Goal: Task Accomplishment & Management: Complete application form

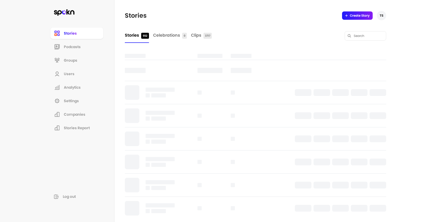
click at [83, 116] on span "Companies" at bounding box center [75, 114] width 22 height 5
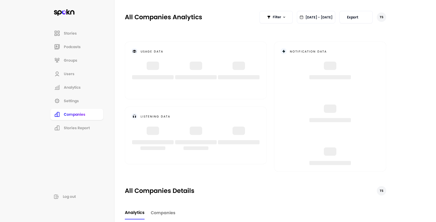
click at [169, 209] on span "Companies" at bounding box center [163, 212] width 25 height 6
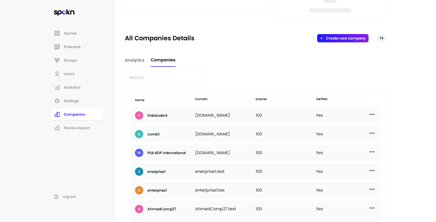
scroll to position [153, 0]
click at [375, 114] on div "Yes" at bounding box center [346, 115] width 60 height 8
click at [373, 113] on img at bounding box center [372, 114] width 6 height 6
click at [383, 106] on div "Name Domain License Verified F firststudent [DOMAIN_NAME] 100 Yes Edit Manage U…" at bounding box center [255, 214] width 261 height 249
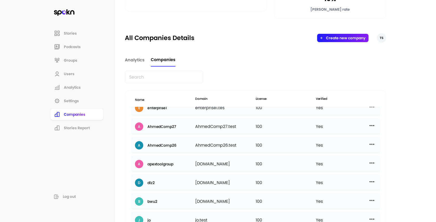
scroll to position [0, 0]
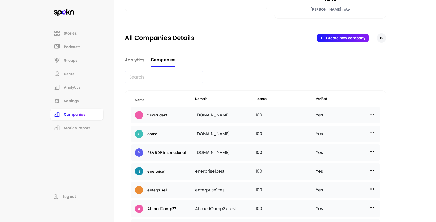
click at [166, 81] on input "text" at bounding box center [164, 77] width 78 height 12
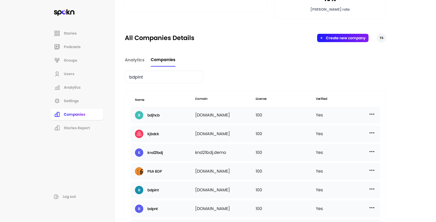
type input "bdpint"
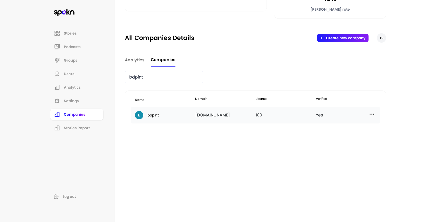
click at [374, 114] on img at bounding box center [372, 114] width 6 height 6
click at [334, 148] on p "Add New User" at bounding box center [325, 149] width 25 height 6
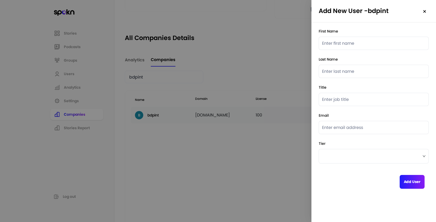
click at [338, 44] on input "text" at bounding box center [374, 43] width 110 height 13
paste input "[PERSON_NAME]"
type input "[PERSON_NAME]"
click at [370, 70] on input "text" at bounding box center [374, 71] width 110 height 13
paste input "Lobo"
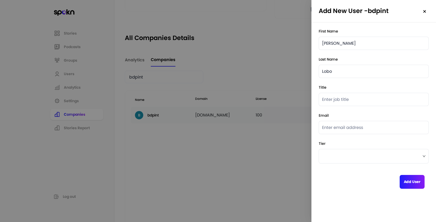
type input "Lobo"
click at [353, 91] on div "Title" at bounding box center [374, 95] width 110 height 21
click at [353, 94] on input "text" at bounding box center [374, 99] width 110 height 13
paste input "[PERSON_NAME][EMAIL_ADDRESS][PERSON_NAME][DOMAIN_NAME]"
click at [358, 99] on input "[PERSON_NAME][EMAIL_ADDRESS][PERSON_NAME][DOMAIN_NAME]" at bounding box center [374, 99] width 110 height 13
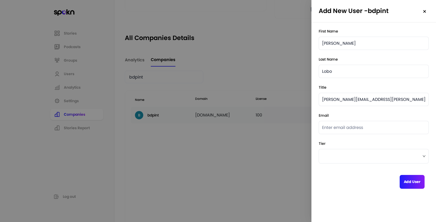
click at [358, 99] on input "[PERSON_NAME][EMAIL_ADDRESS][PERSON_NAME][DOMAIN_NAME]" at bounding box center [374, 99] width 110 height 13
type input "."
click at [362, 121] on input "email" at bounding box center [374, 127] width 110 height 13
paste input "[PERSON_NAME][EMAIL_ADDRESS][PERSON_NAME][DOMAIN_NAME]"
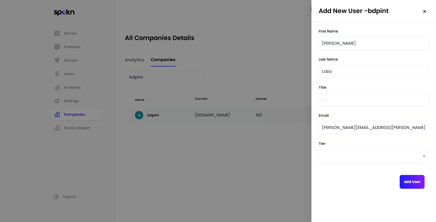
click at [375, 154] on span at bounding box center [373, 156] width 103 height 8
type input "[PERSON_NAME][EMAIL_ADDRESS][PERSON_NAME][DOMAIN_NAME]"
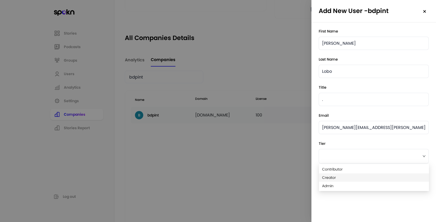
click at [370, 178] on span "Creator" at bounding box center [374, 177] width 104 height 6
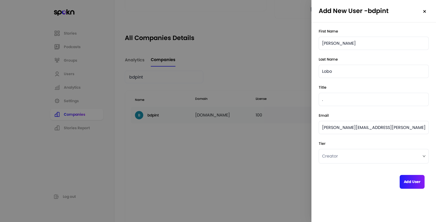
click at [418, 178] on button "Add User" at bounding box center [412, 182] width 25 height 14
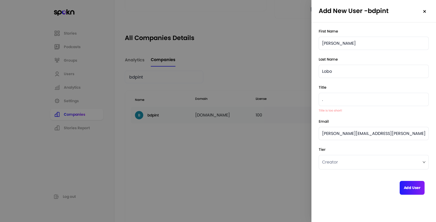
click at [332, 100] on input "." at bounding box center [374, 99] width 110 height 13
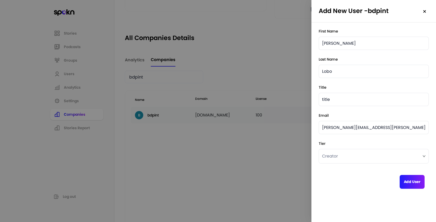
type input "title"
click at [371, 181] on div "Add User" at bounding box center [374, 180] width 110 height 18
click at [421, 180] on button "Add User" at bounding box center [412, 182] width 25 height 14
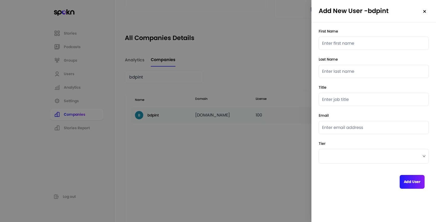
click at [352, 109] on div "First Name Last Name Title Email Tier Add User" at bounding box center [374, 108] width 110 height 159
click at [346, 127] on input "email" at bounding box center [374, 127] width 110 height 13
paste input "[PERSON_NAME][EMAIL_ADDRESS][DOMAIN_NAME]"
type input "[PERSON_NAME][EMAIL_ADDRESS][DOMAIN_NAME]"
click at [338, 43] on input "text" at bounding box center [374, 43] width 110 height 13
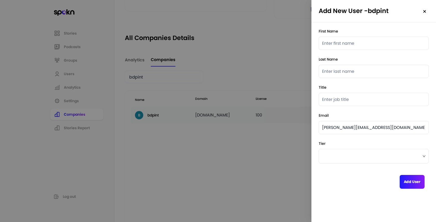
paste input "[PERSON_NAME]"
type input "[PERSON_NAME]"
click at [350, 69] on input "text" at bounding box center [374, 71] width 110 height 13
paste input "Suni"
type input "Suni"
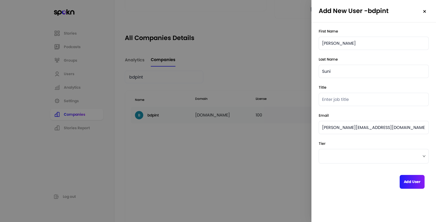
click at [344, 101] on input "text" at bounding box center [374, 99] width 110 height 13
click at [360, 152] on span at bounding box center [373, 156] width 103 height 8
type input "TITLE"
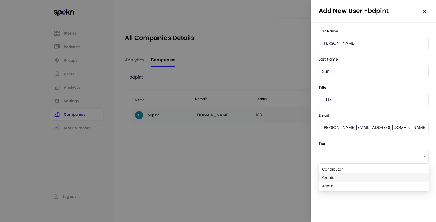
click at [362, 177] on span "Creator" at bounding box center [374, 177] width 104 height 6
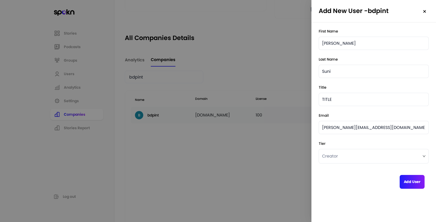
click at [412, 179] on button "Add User" at bounding box center [412, 182] width 25 height 14
click at [275, 141] on div at bounding box center [218, 111] width 436 height 222
